Goal: Information Seeking & Learning: Learn about a topic

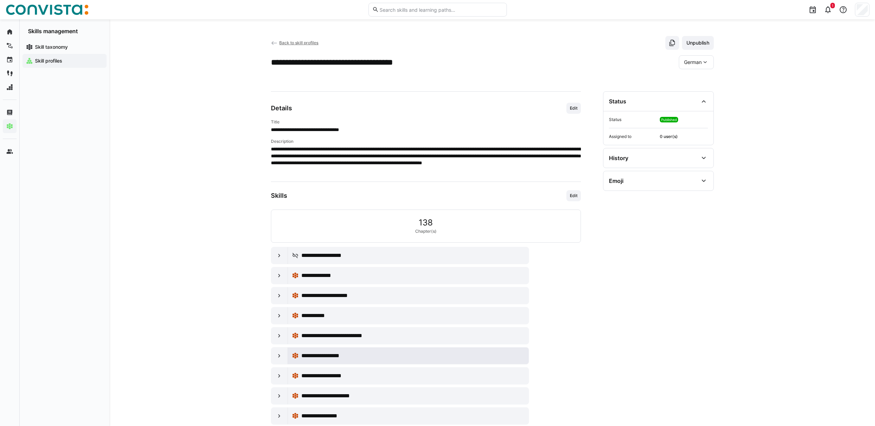
scroll to position [157, 0]
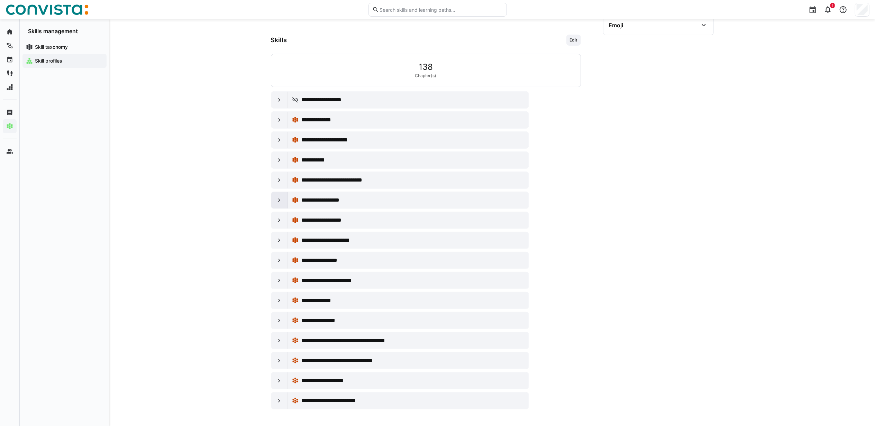
click at [276, 205] on div at bounding box center [279, 200] width 17 height 17
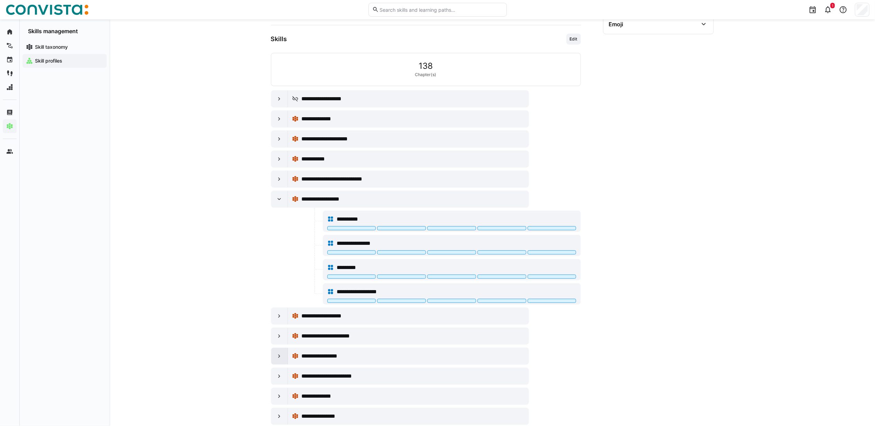
click at [275, 365] on div at bounding box center [279, 356] width 17 height 17
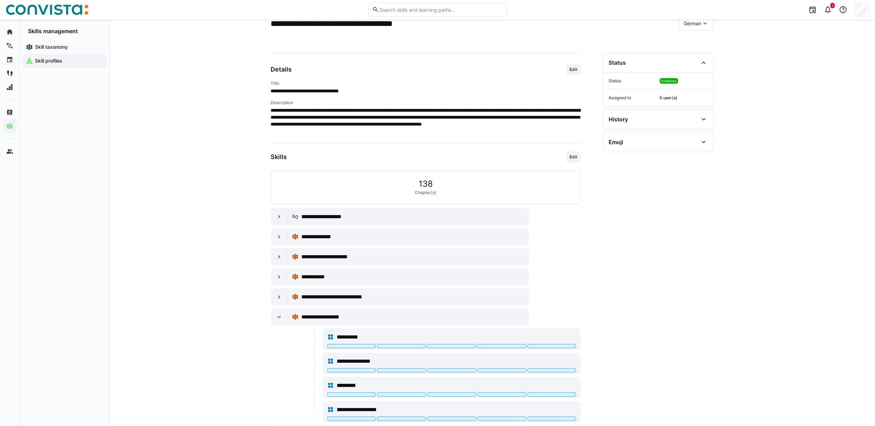
scroll to position [0, 0]
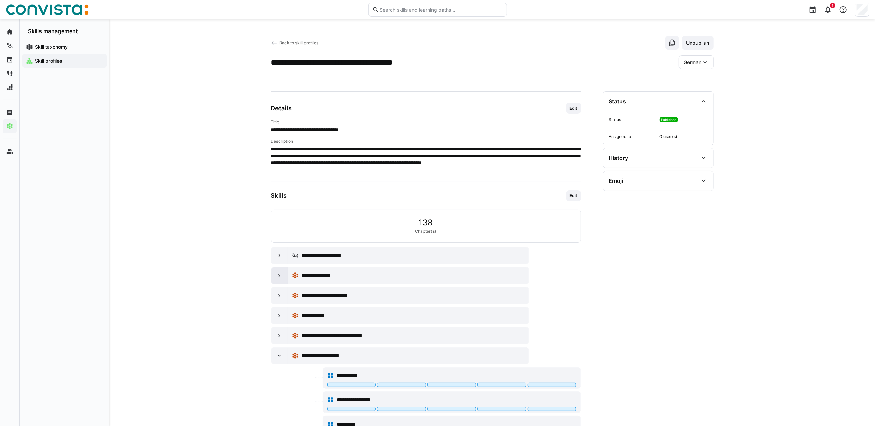
click at [281, 279] on eds-icon at bounding box center [279, 275] width 7 height 7
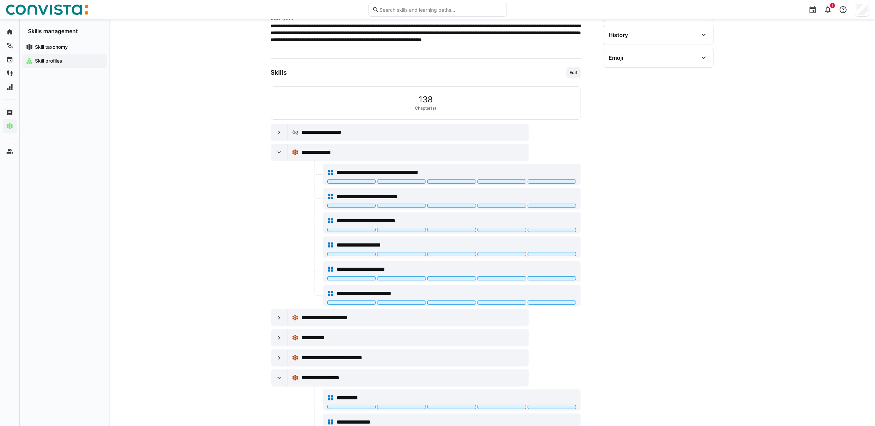
scroll to position [138, 0]
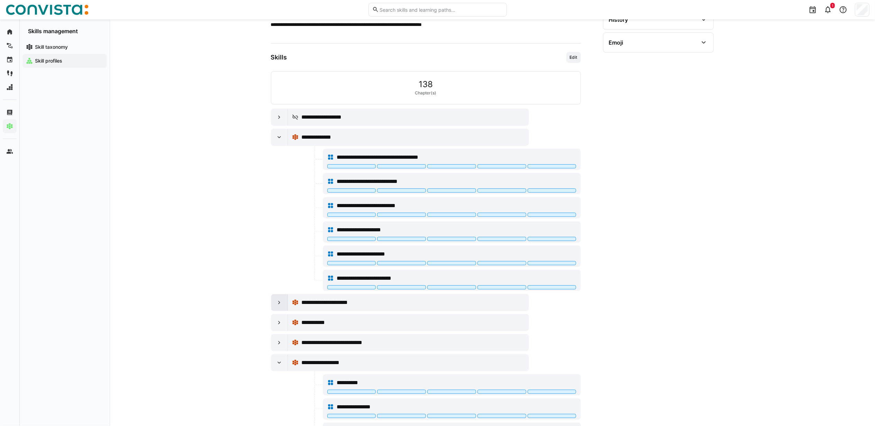
click at [277, 309] on div at bounding box center [279, 303] width 17 height 17
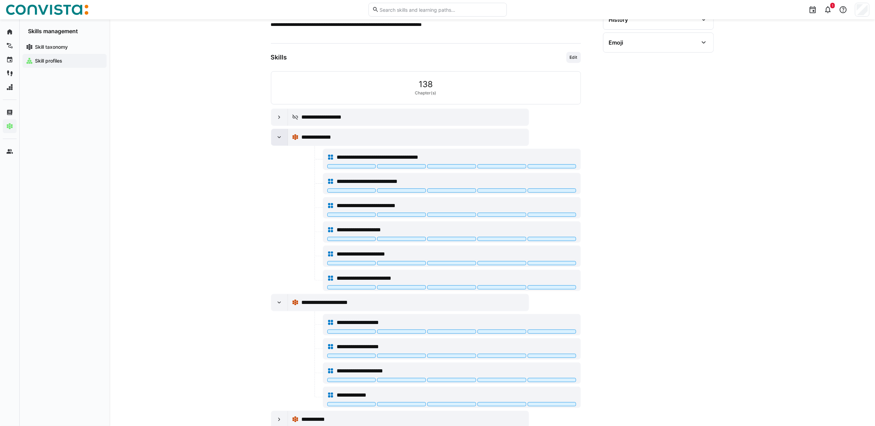
click at [275, 140] on div at bounding box center [279, 137] width 17 height 17
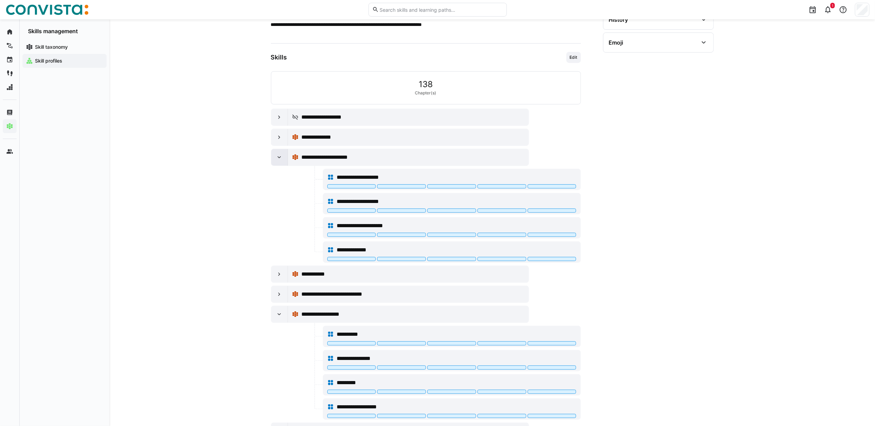
click at [278, 159] on eds-icon at bounding box center [279, 157] width 7 height 7
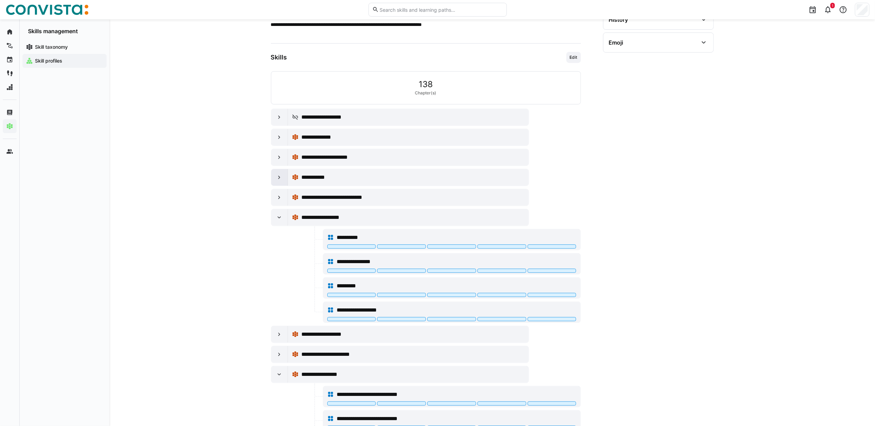
click at [276, 180] on eds-icon at bounding box center [279, 177] width 7 height 7
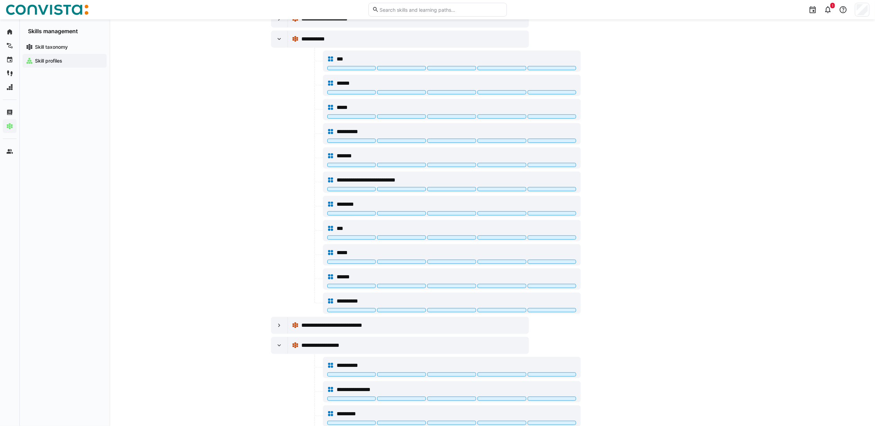
scroll to position [231, 0]
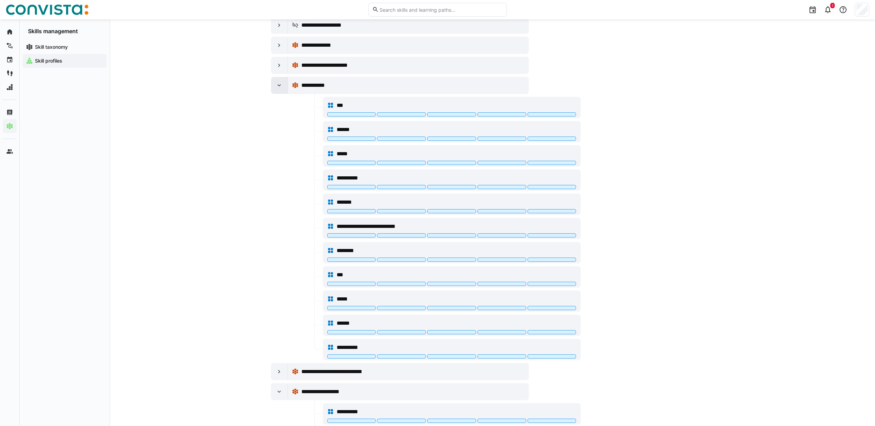
click at [281, 88] on eds-icon at bounding box center [279, 85] width 7 height 7
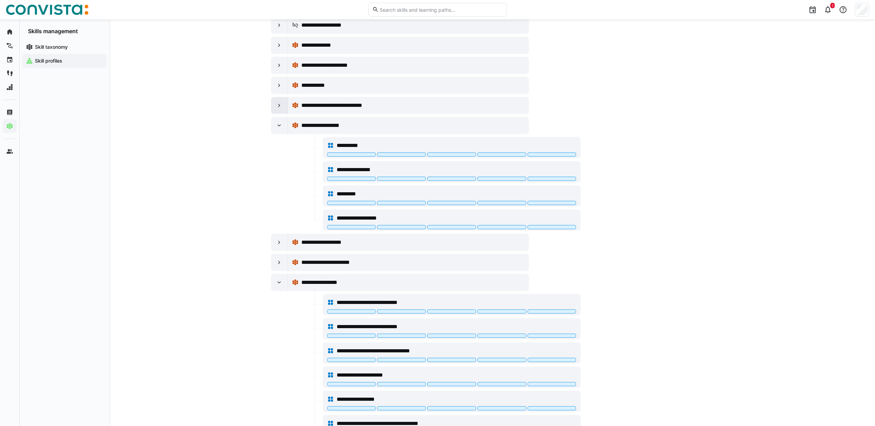
click at [276, 108] on eds-icon at bounding box center [279, 105] width 7 height 7
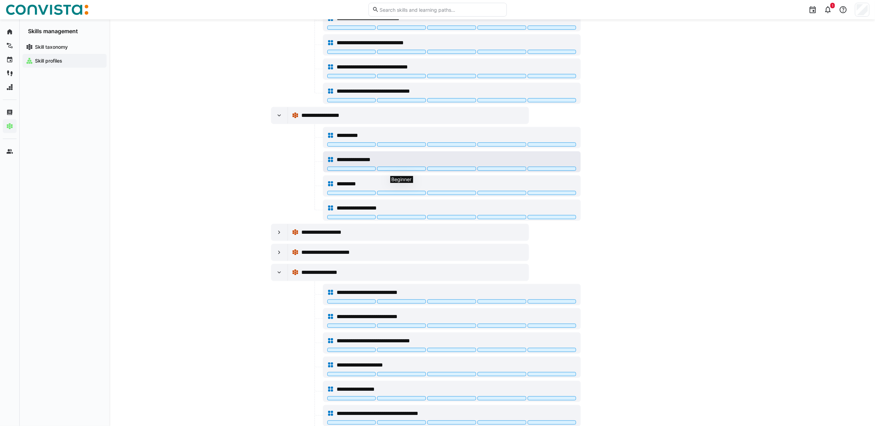
scroll to position [369, 0]
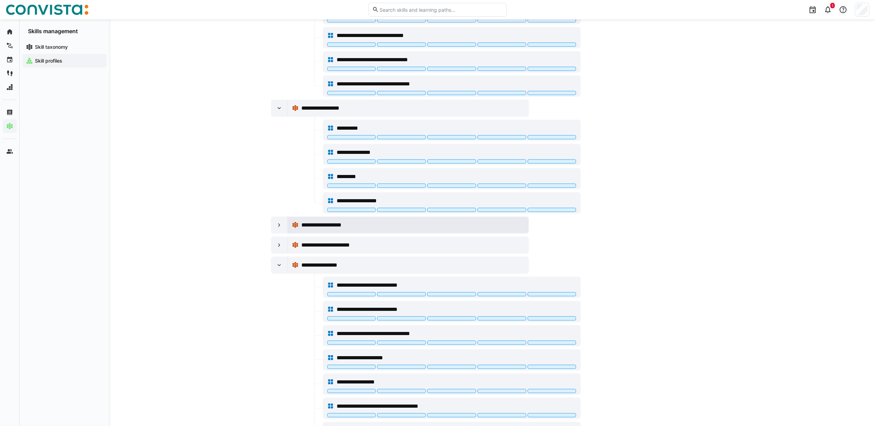
click at [325, 230] on span "**********" at bounding box center [331, 225] width 59 height 8
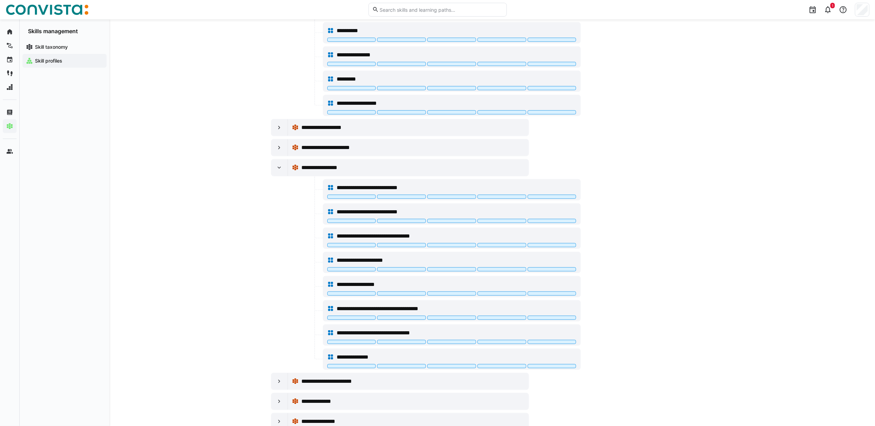
scroll to position [461, 0]
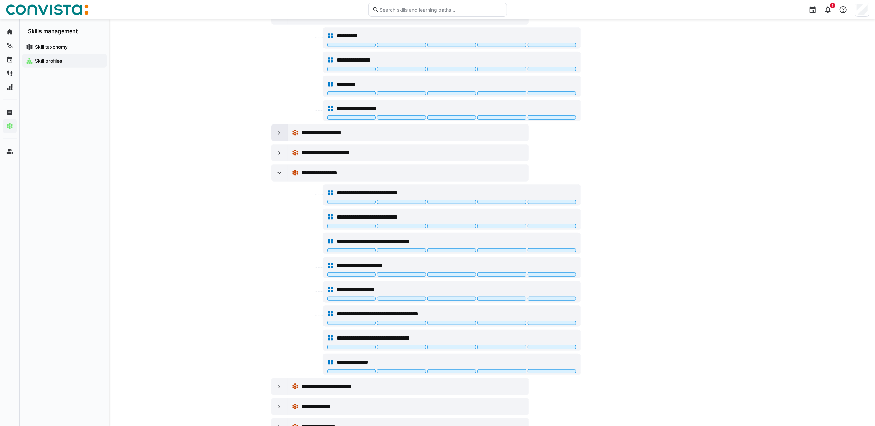
click at [280, 135] on eds-icon at bounding box center [279, 132] width 7 height 7
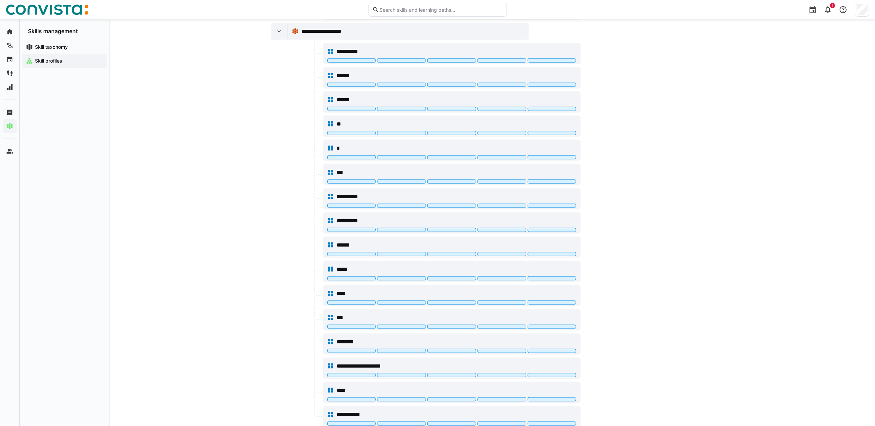
scroll to position [507, 0]
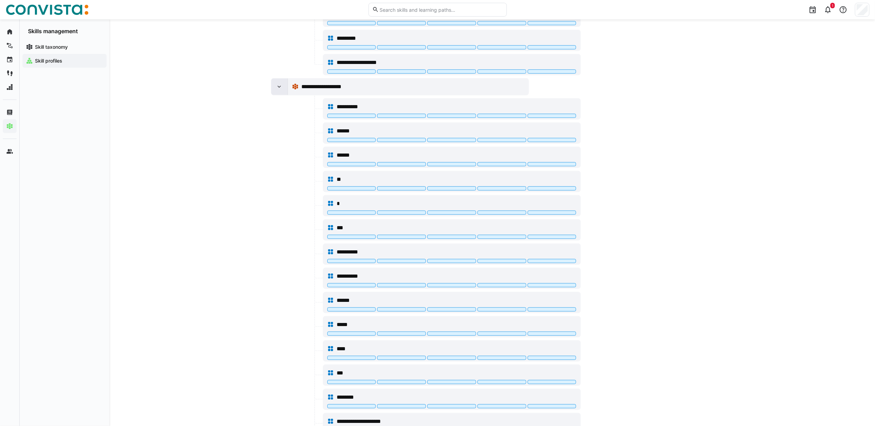
click at [280, 89] on eds-icon at bounding box center [279, 86] width 7 height 7
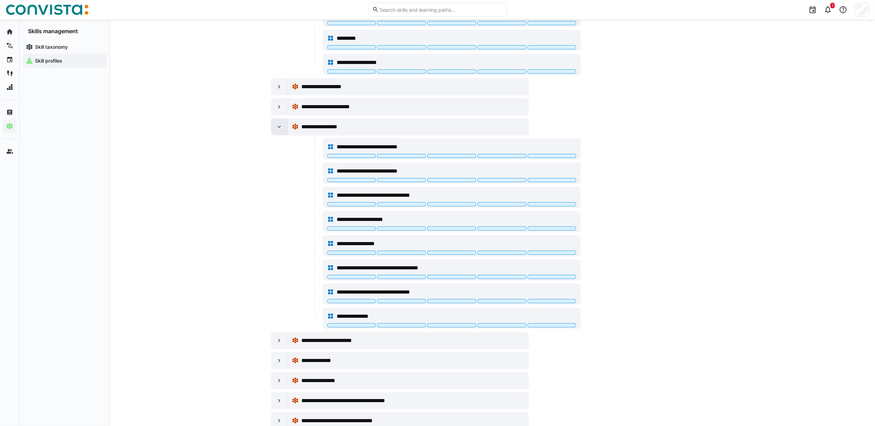
click at [276, 129] on eds-icon at bounding box center [279, 127] width 7 height 7
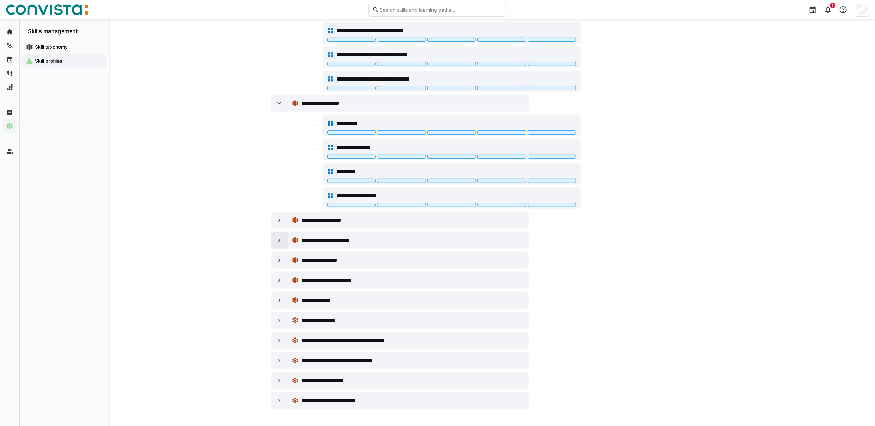
click at [278, 240] on eds-icon at bounding box center [279, 240] width 7 height 7
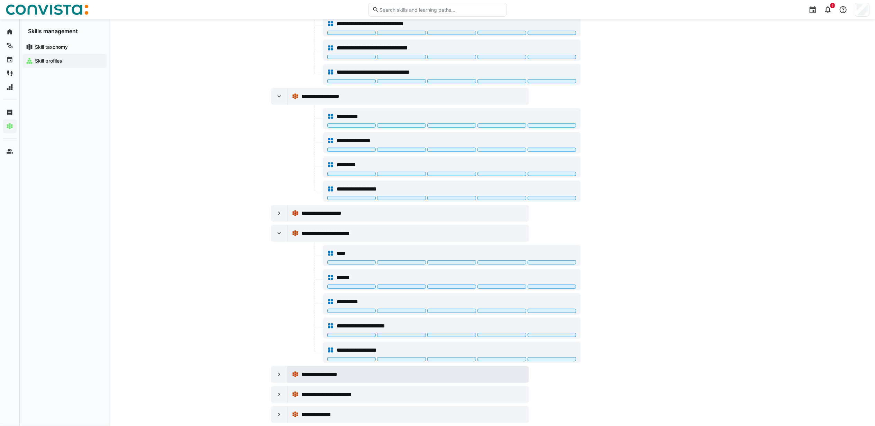
scroll to position [503, 0]
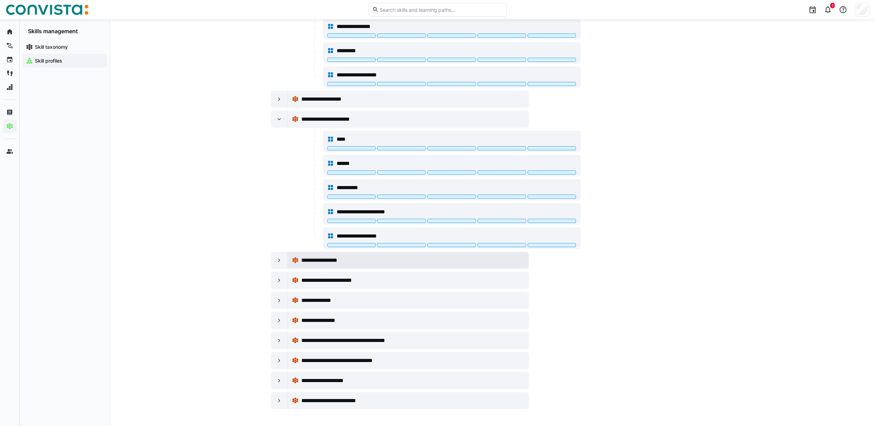
click at [303, 260] on span "**********" at bounding box center [330, 261] width 56 height 8
click at [279, 257] on eds-icon at bounding box center [279, 260] width 7 height 7
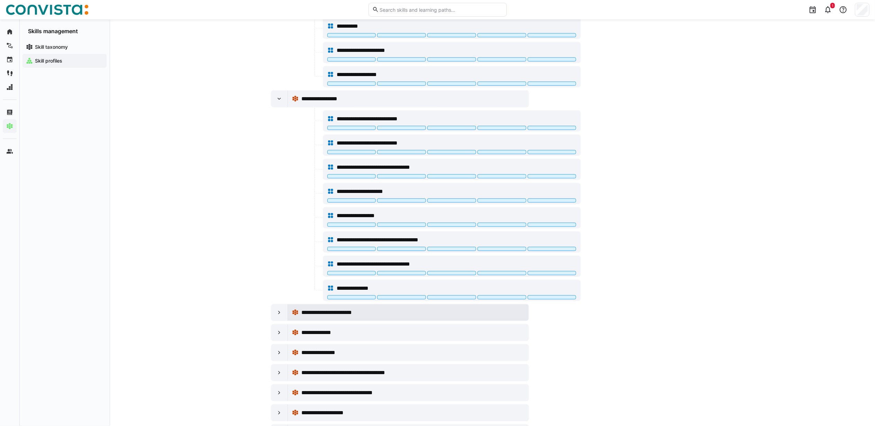
scroll to position [692, 0]
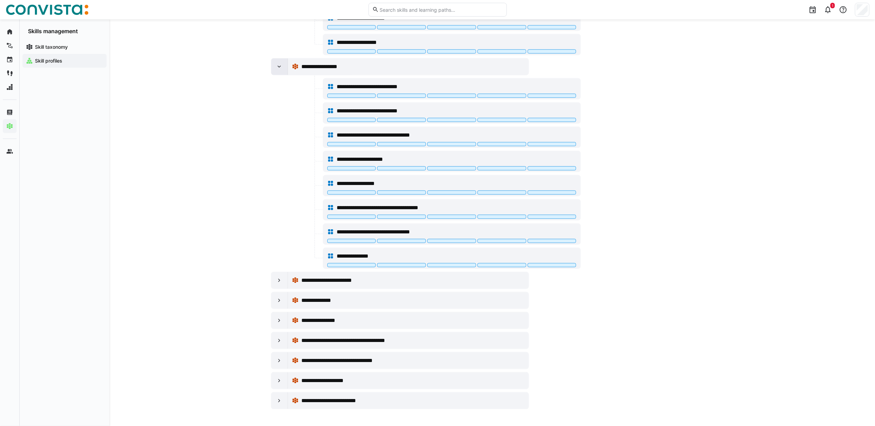
click at [276, 69] on eds-icon at bounding box center [279, 66] width 7 height 7
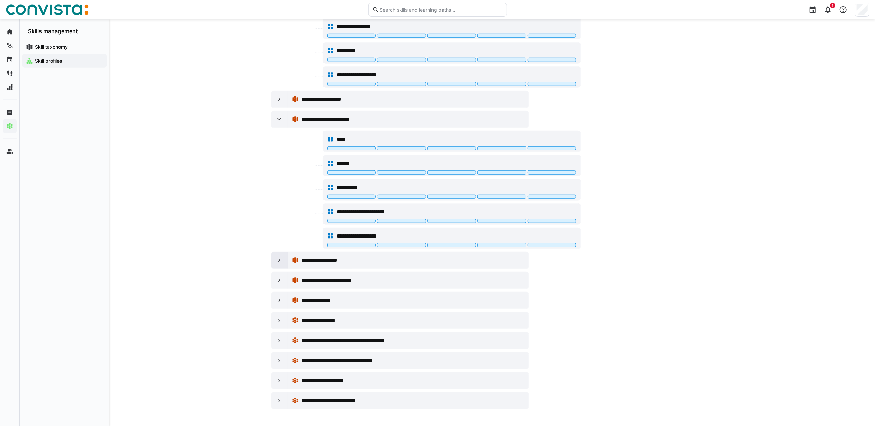
click at [275, 260] on div at bounding box center [279, 260] width 17 height 17
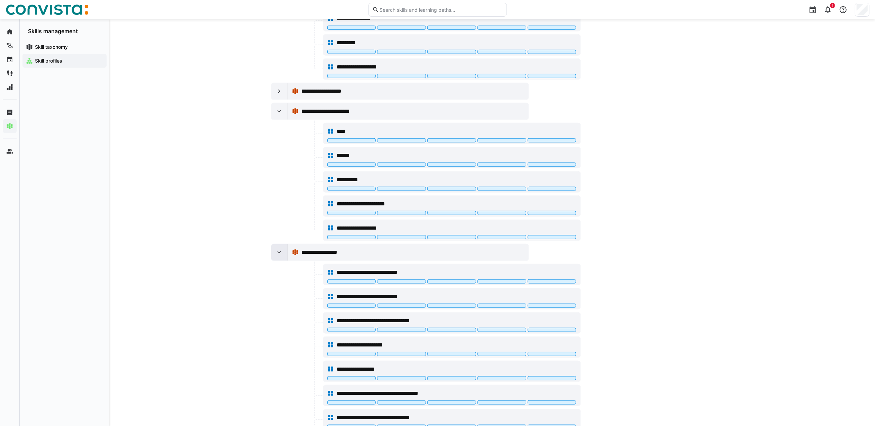
scroll to position [692, 0]
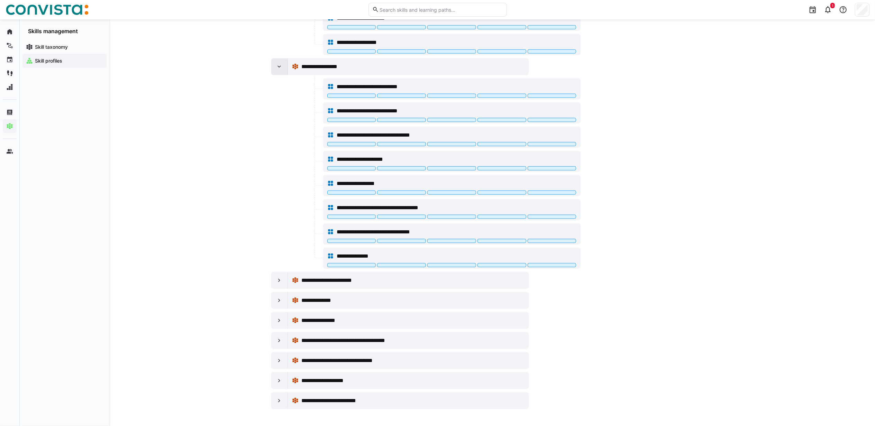
click at [276, 69] on eds-icon at bounding box center [279, 66] width 7 height 7
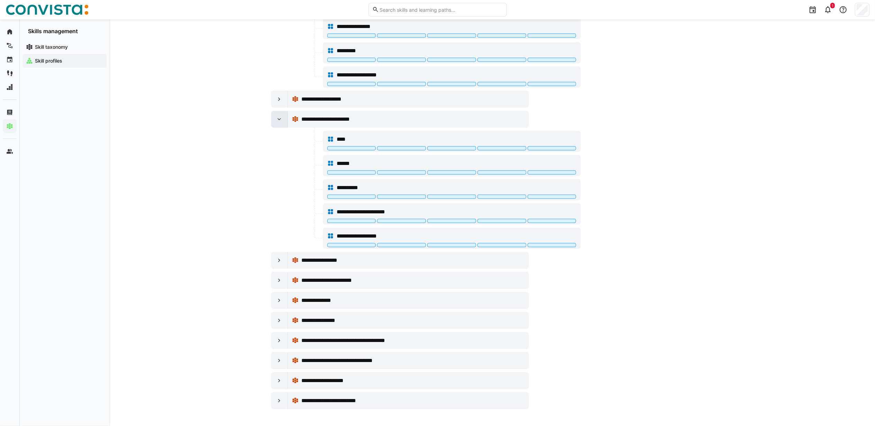
click at [276, 116] on eds-icon at bounding box center [279, 119] width 7 height 7
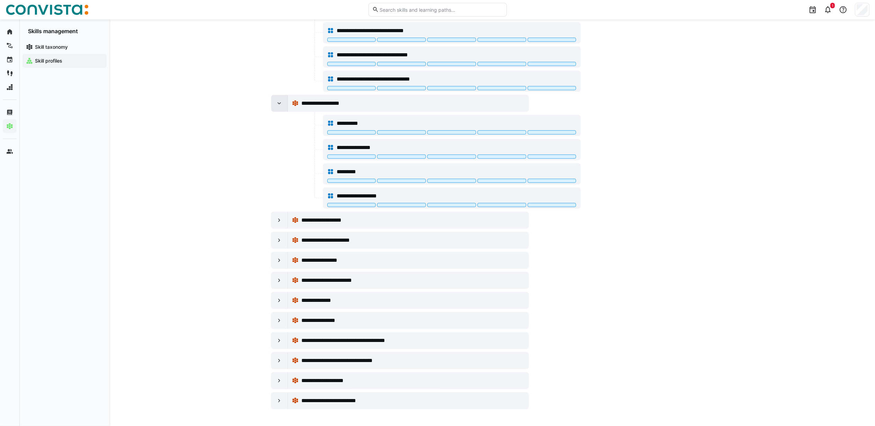
click at [279, 100] on eds-icon at bounding box center [279, 103] width 7 height 7
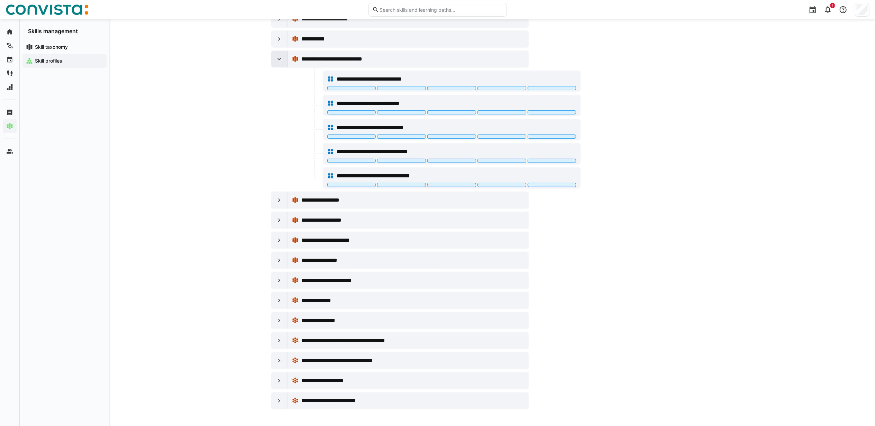
click at [273, 63] on div at bounding box center [279, 59] width 17 height 17
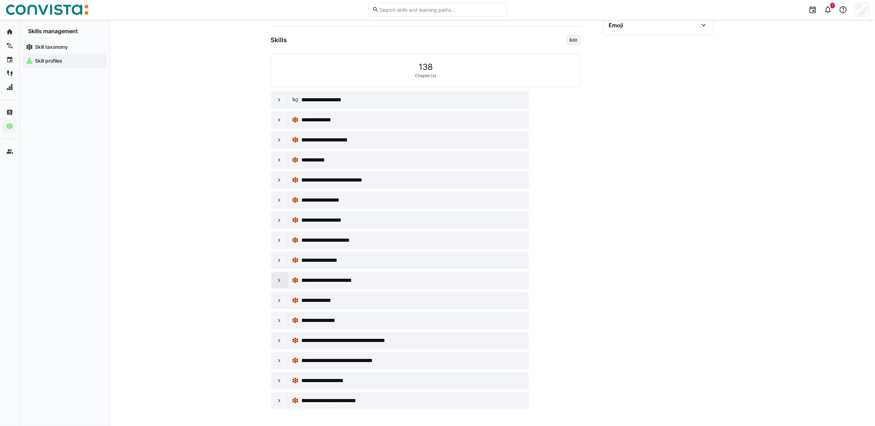
click at [277, 281] on eds-icon at bounding box center [279, 280] width 7 height 7
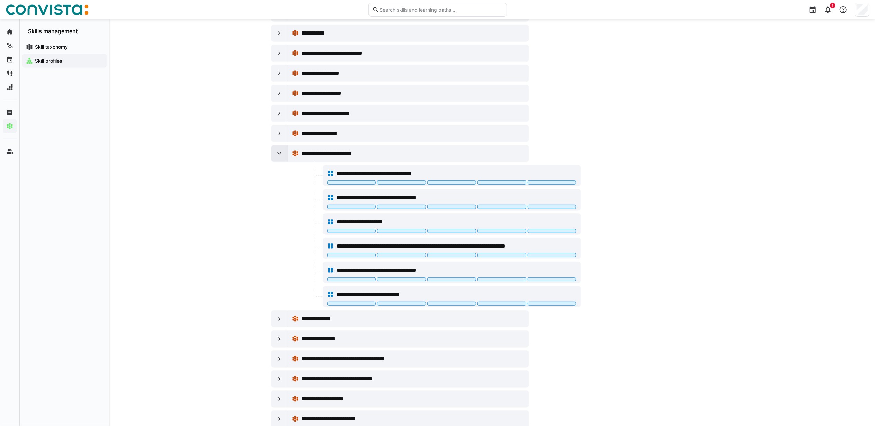
click at [277, 154] on eds-icon at bounding box center [279, 153] width 7 height 7
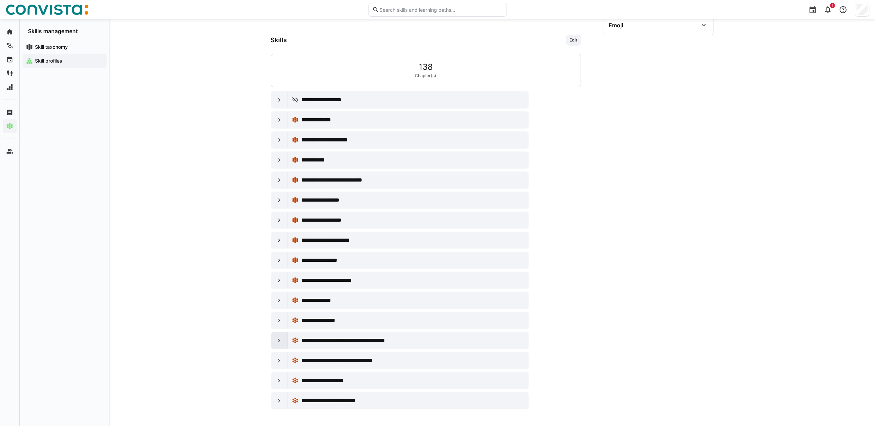
click at [286, 341] on div at bounding box center [279, 341] width 17 height 17
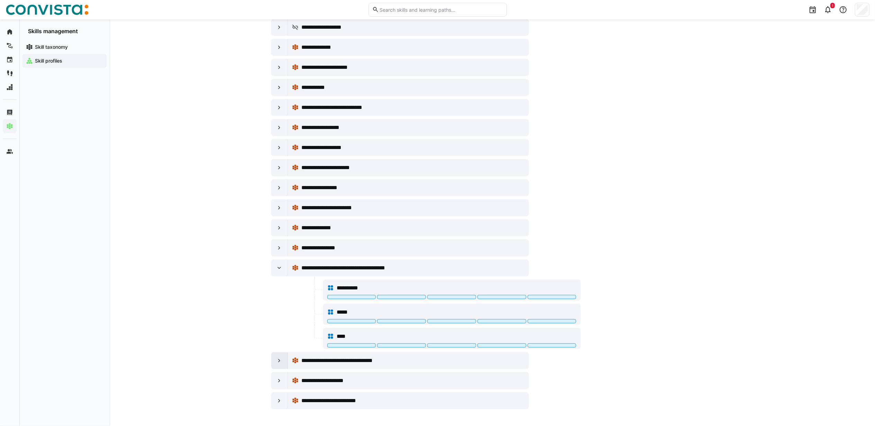
click at [276, 361] on div at bounding box center [279, 361] width 17 height 17
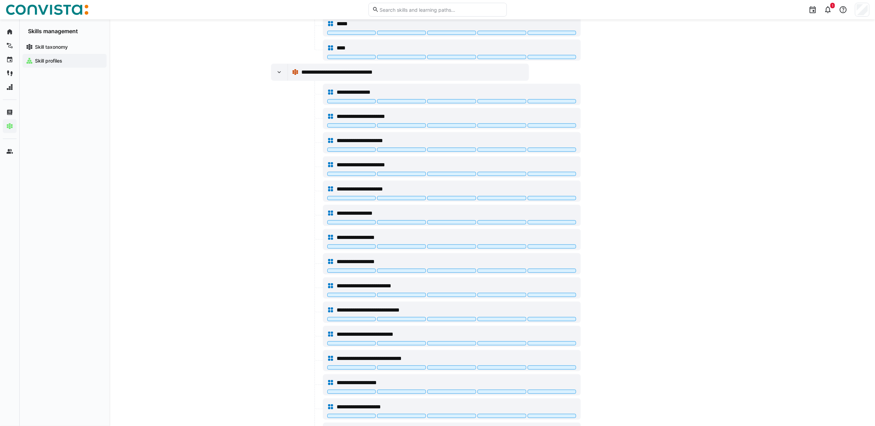
scroll to position [509, 0]
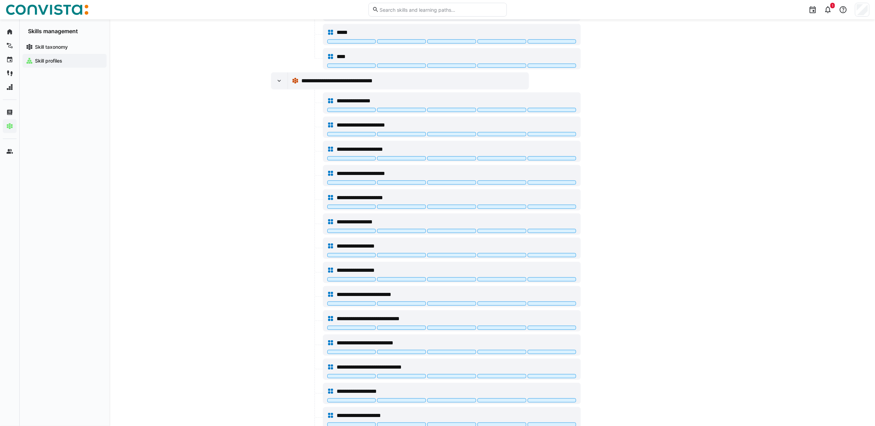
click at [306, 329] on div at bounding box center [296, 321] width 51 height 21
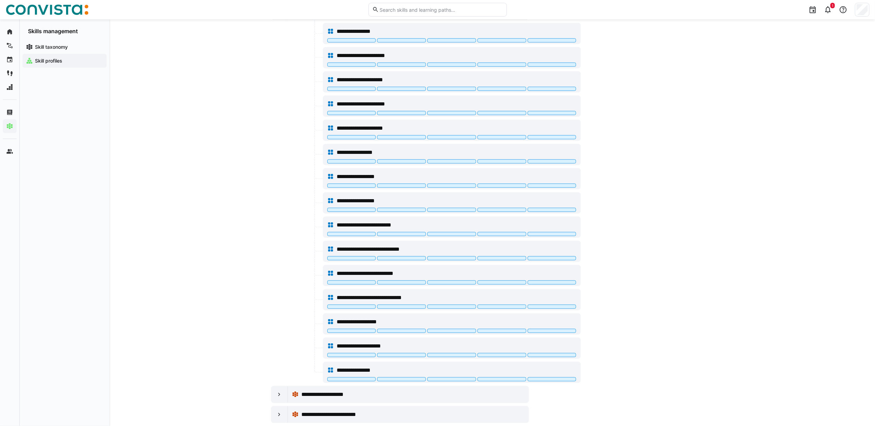
scroll to position [601, 0]
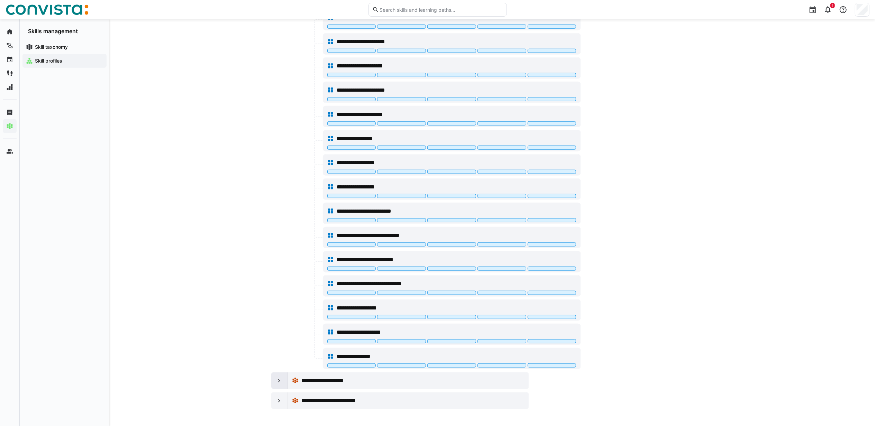
click at [278, 379] on eds-icon at bounding box center [279, 381] width 7 height 7
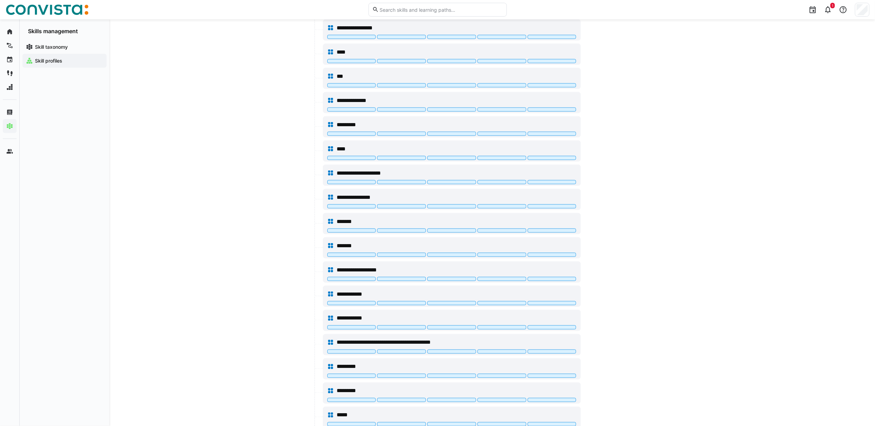
scroll to position [998, 0]
